Goal: Find specific page/section: Find specific page/section

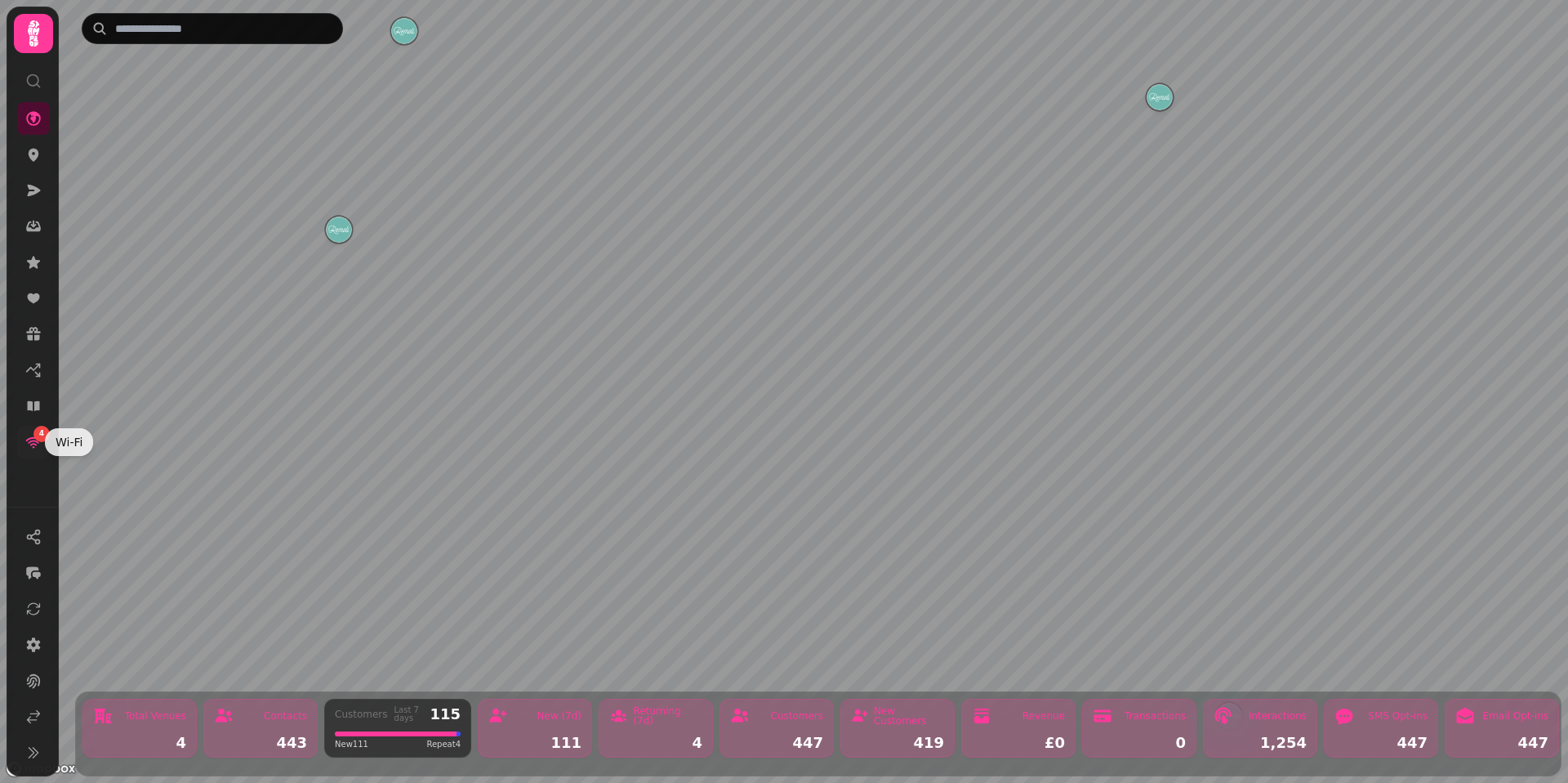
click at [33, 445] on icon at bounding box center [33, 442] width 17 height 17
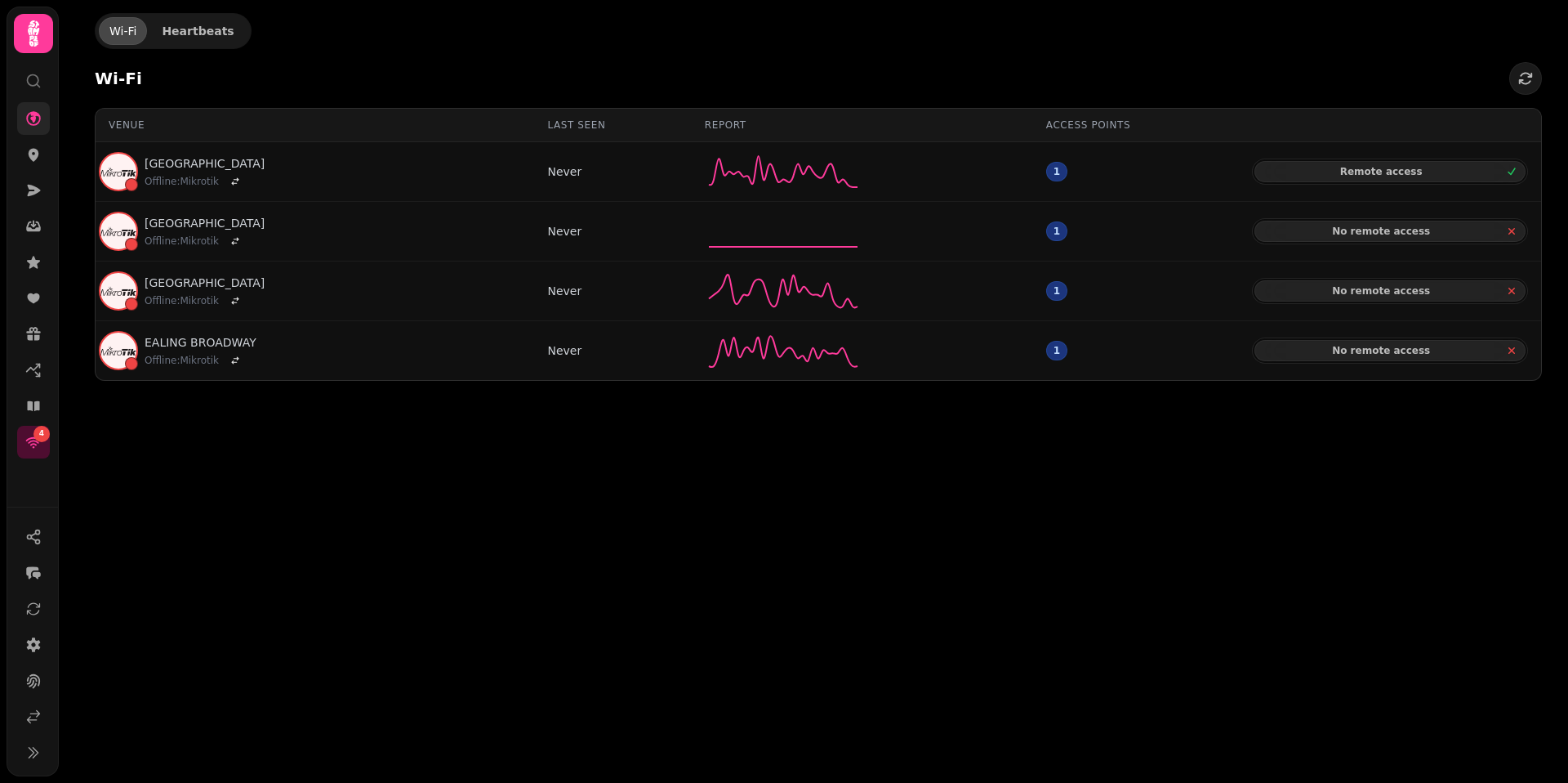
click at [19, 116] on link at bounding box center [34, 119] width 33 height 33
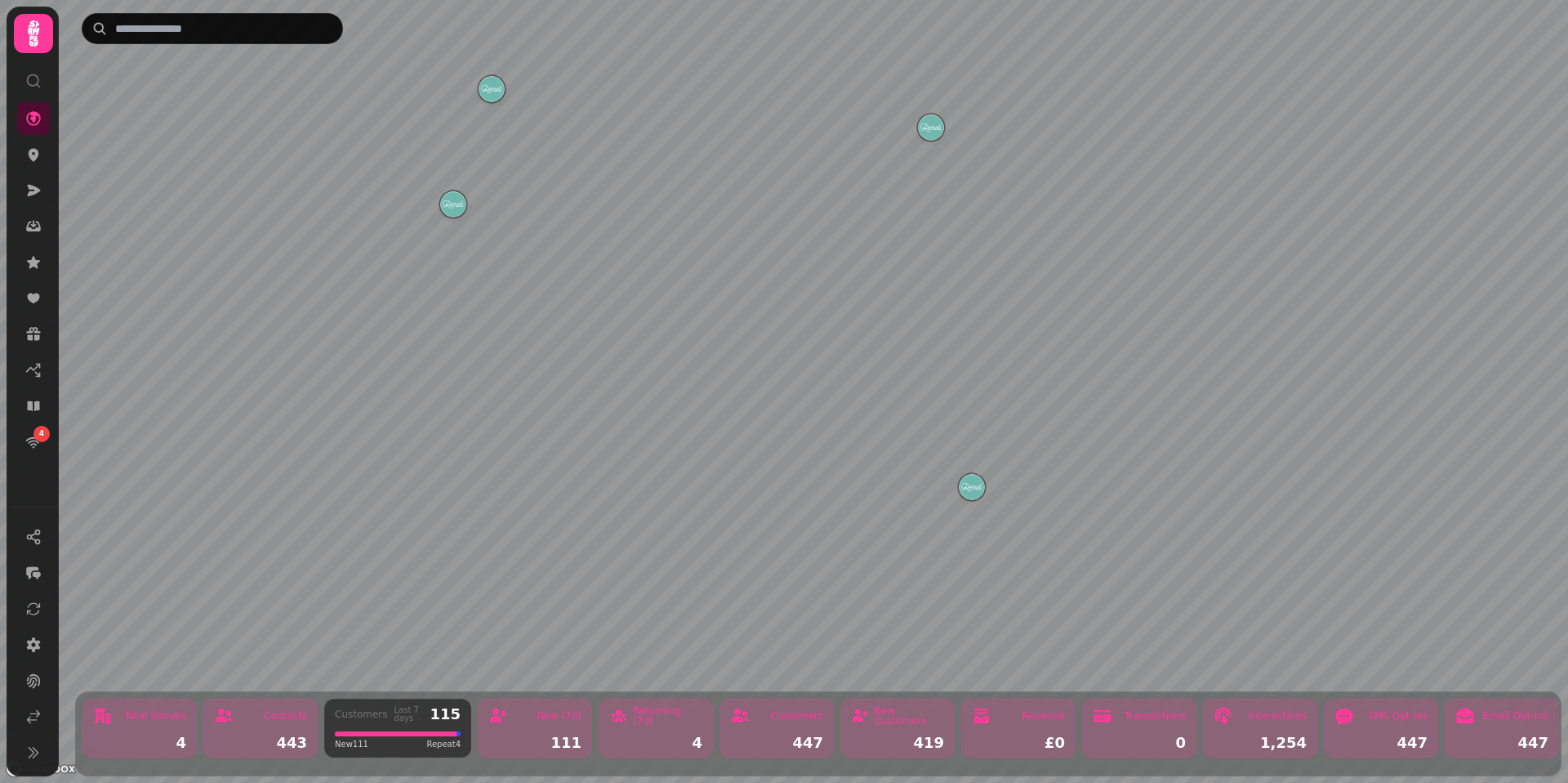
click at [487, 93] on img "WEMBLEY PARK" at bounding box center [491, 88] width 25 height 25
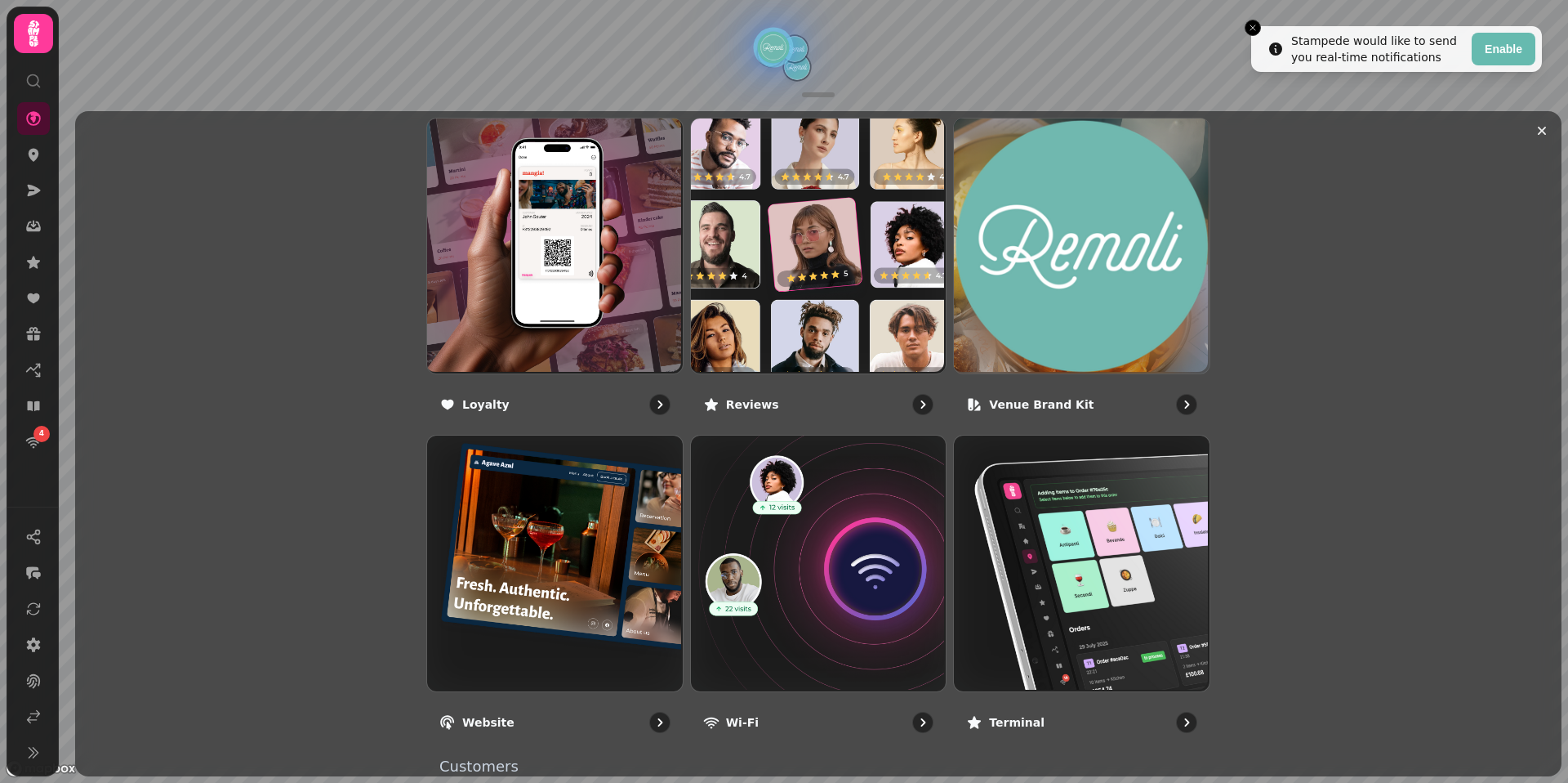
scroll to position [1034, 0]
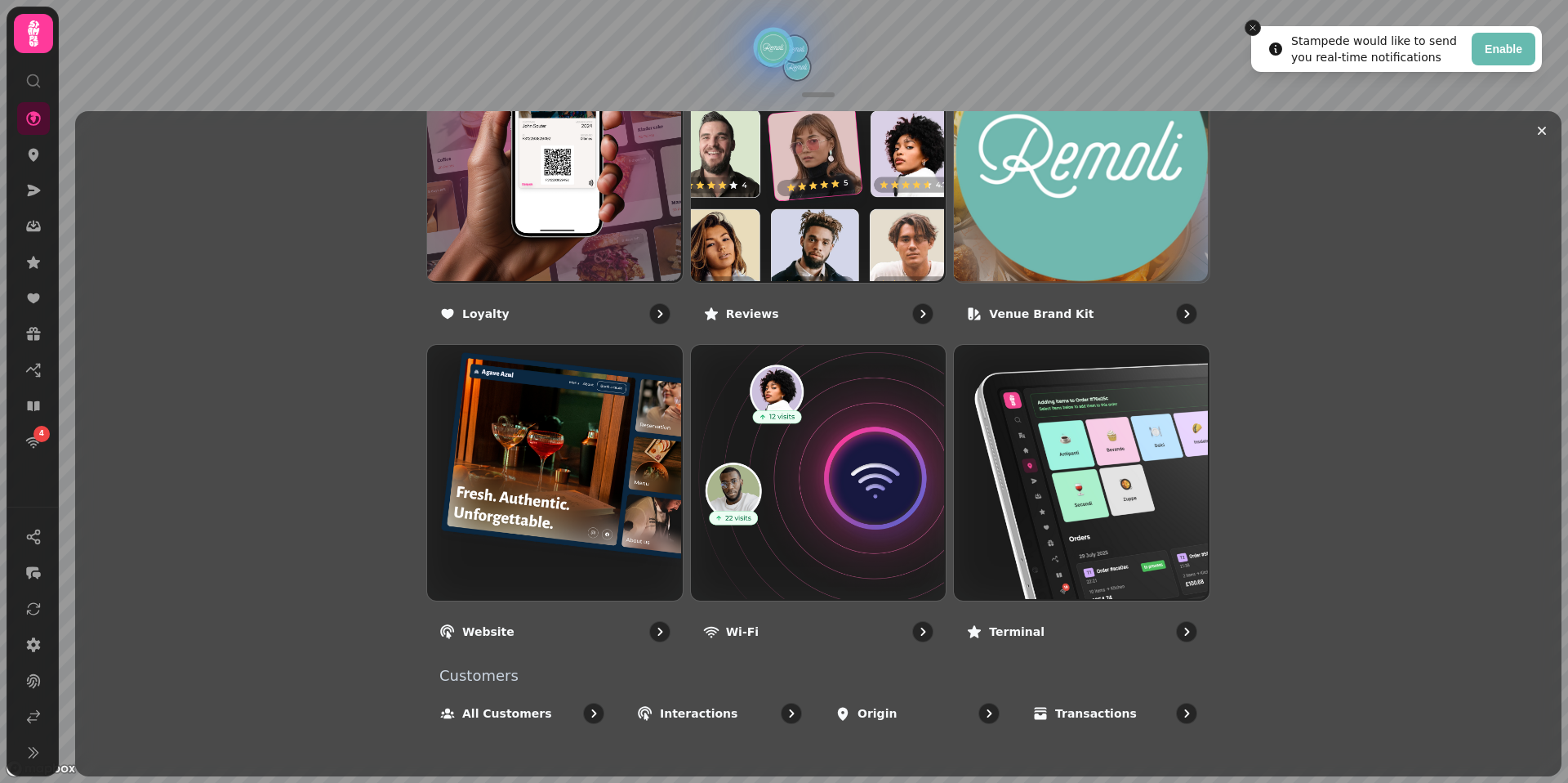
click at [1253, 23] on icon "Close toast" at bounding box center [1252, 28] width 10 height 10
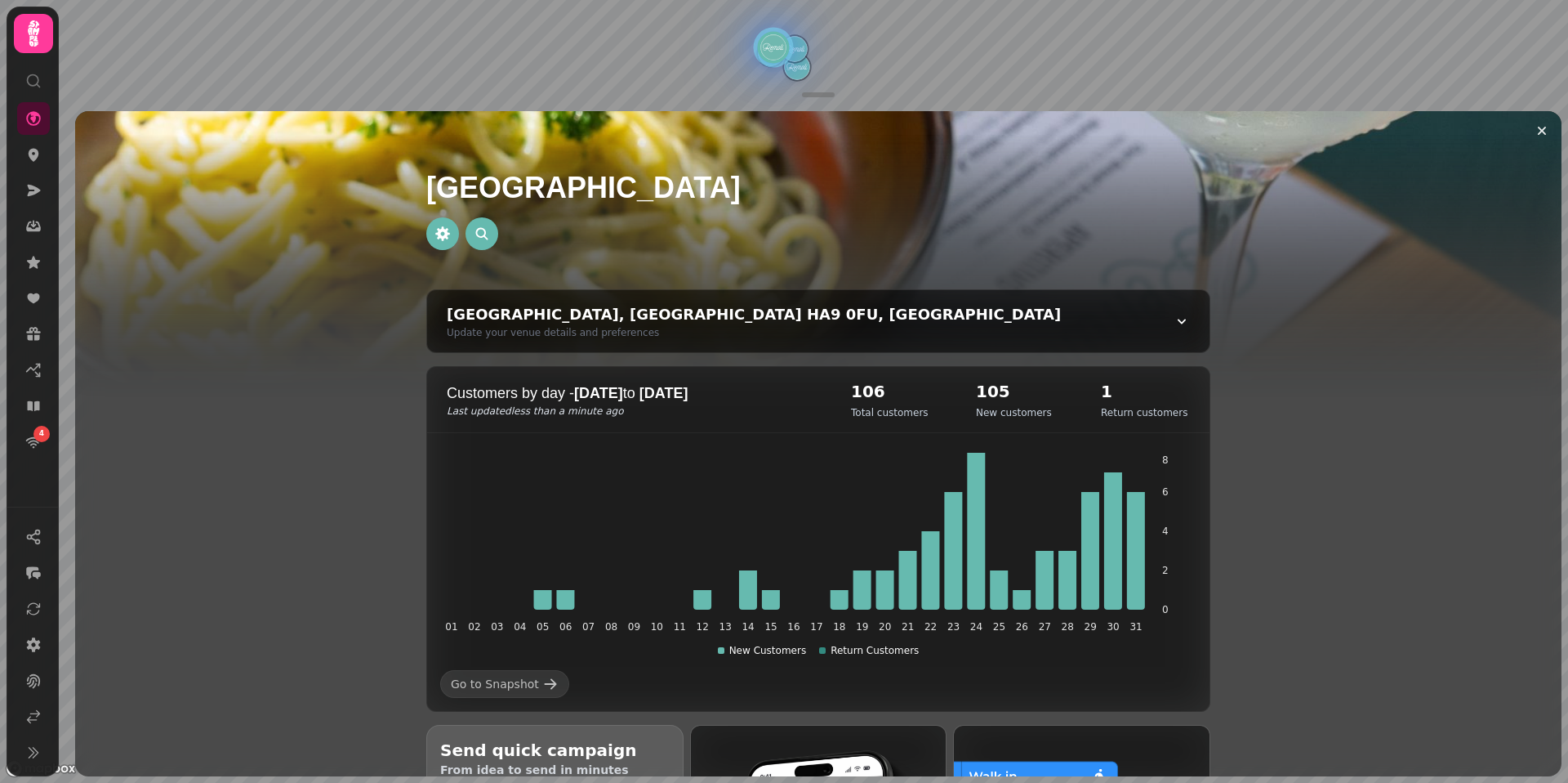
scroll to position [0, 0]
